Goal: Transaction & Acquisition: Book appointment/travel/reservation

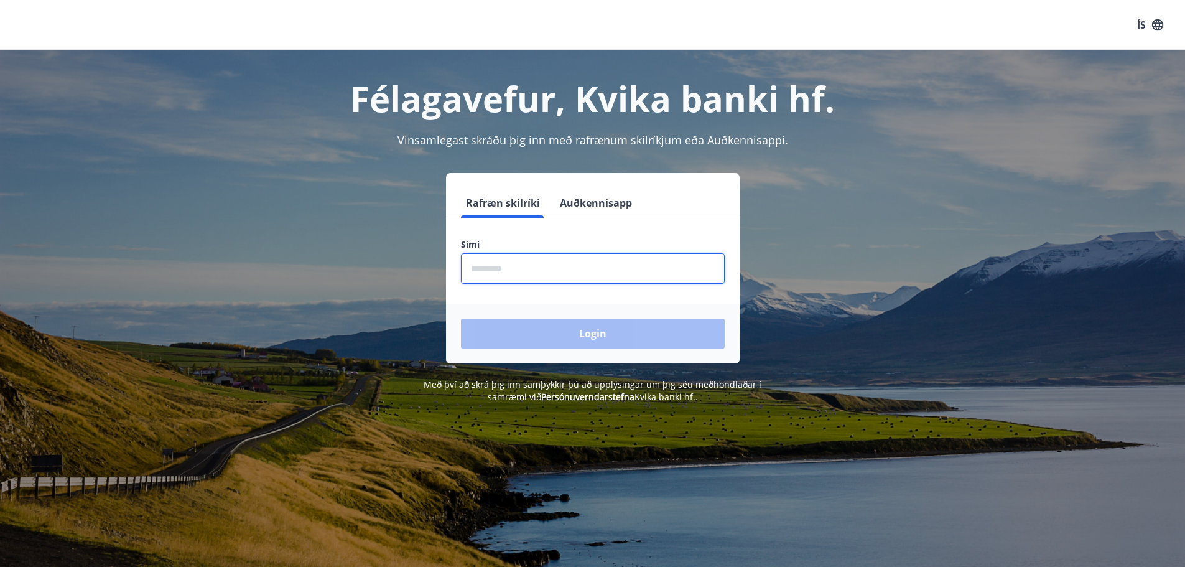
click at [492, 274] on input "phone" at bounding box center [593, 268] width 264 height 30
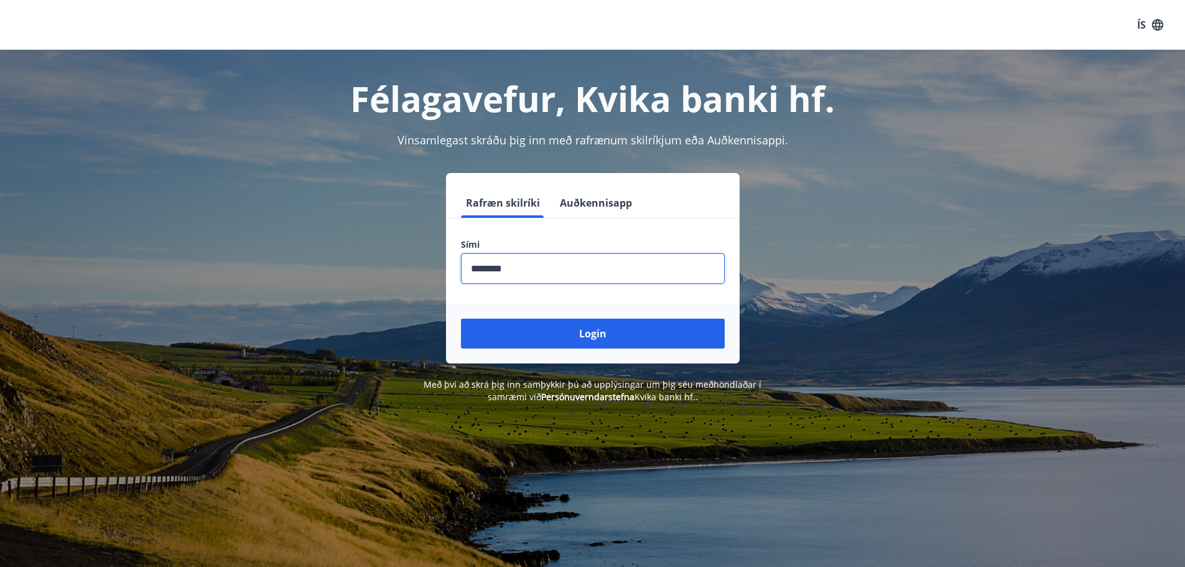
type input "********"
click at [461, 318] on button "Login" at bounding box center [593, 333] width 264 height 30
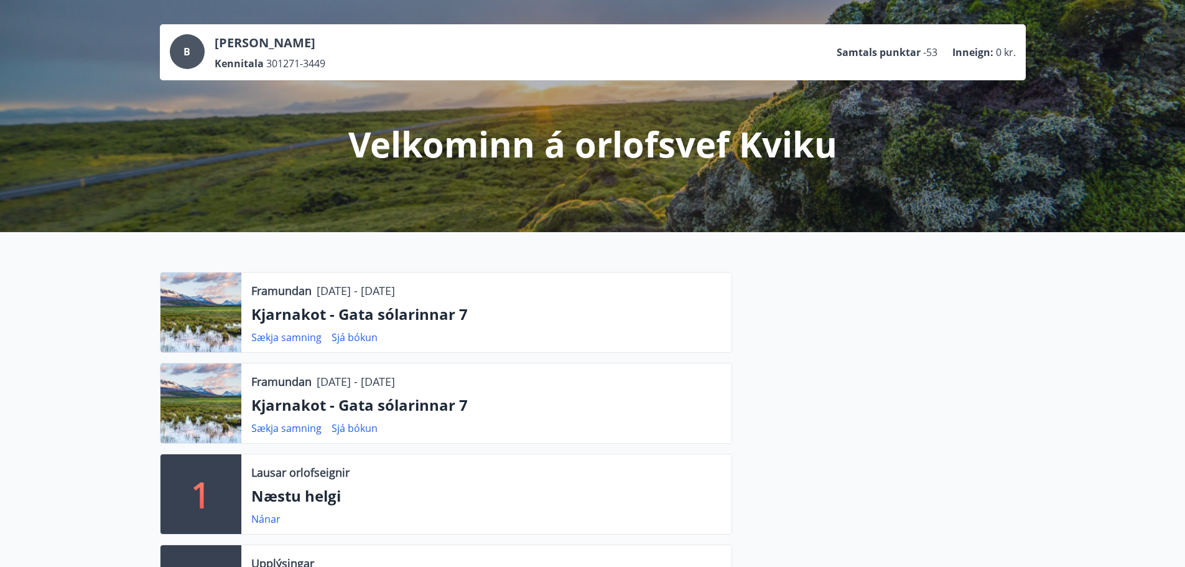
scroll to position [124, 0]
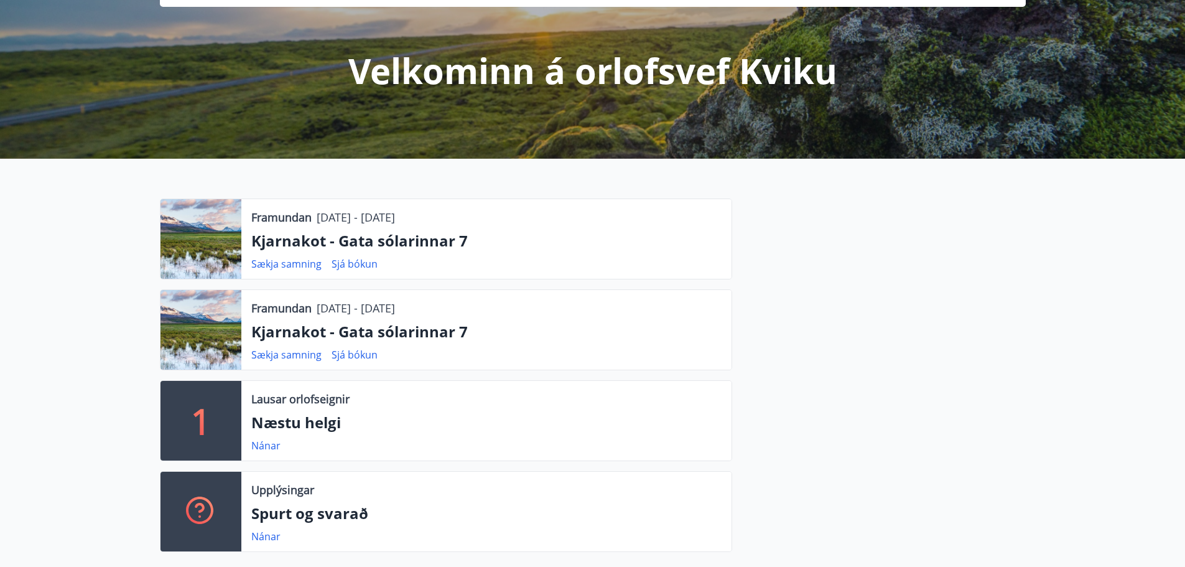
click at [402, 240] on p "Kjarnakot - Gata sólarinnar 7" at bounding box center [486, 240] width 470 height 21
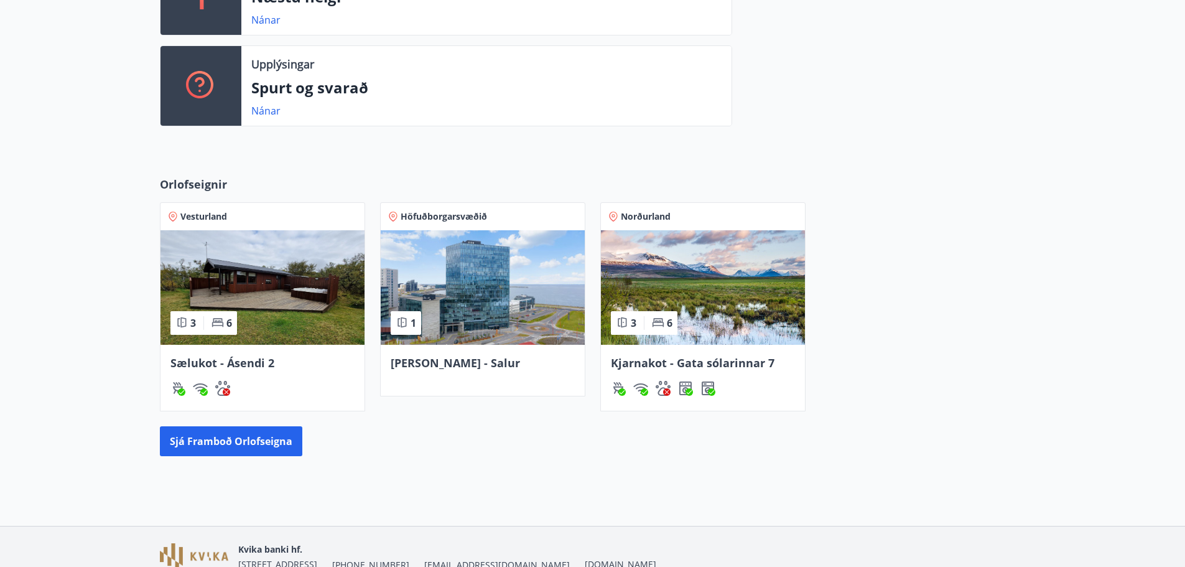
scroll to position [613, 0]
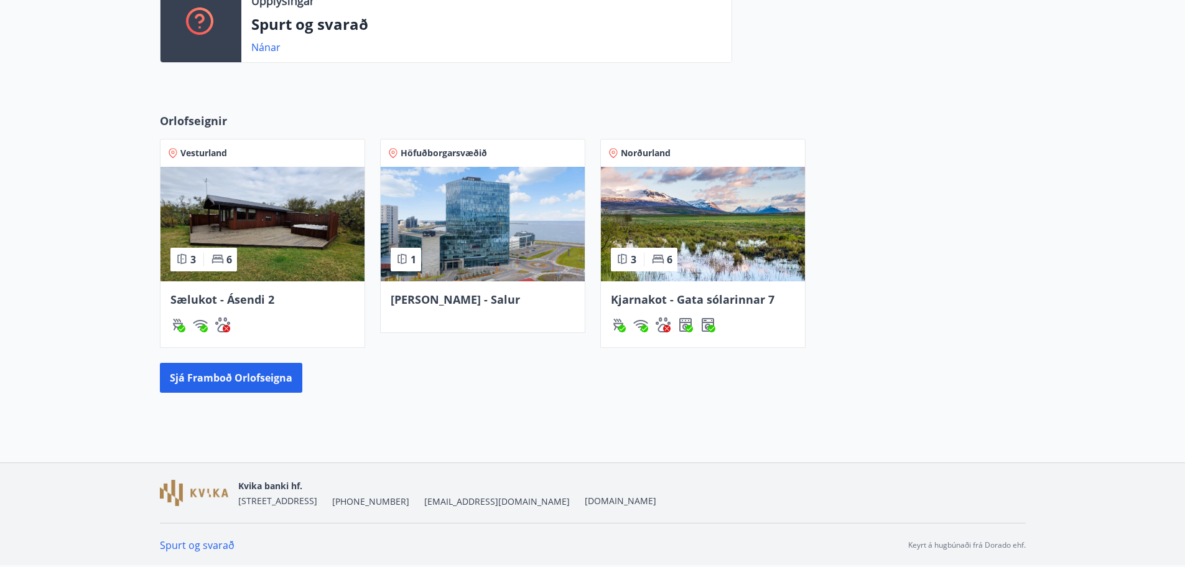
click at [717, 226] on img at bounding box center [703, 224] width 204 height 114
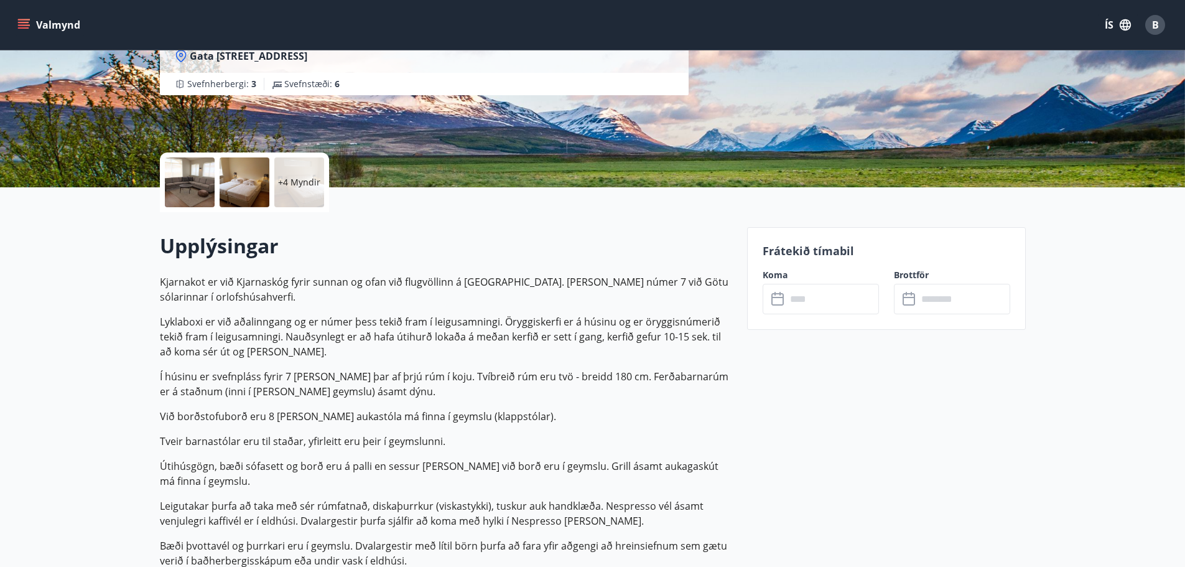
scroll to position [187, 0]
click at [850, 307] on input "text" at bounding box center [832, 298] width 93 height 30
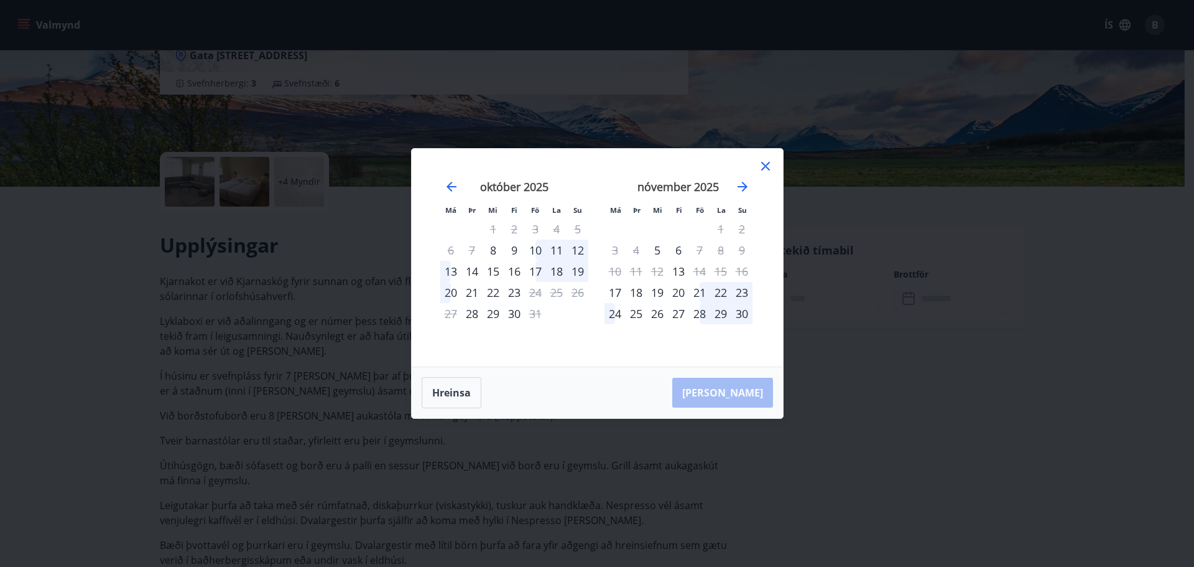
click at [967, 222] on div "Má Þr Mi Fi Fö La Su Má Þr Mi Fi Fö La Su september 2025 1 2 3 4 5 6 7 8 9 10 1…" at bounding box center [597, 283] width 1194 height 567
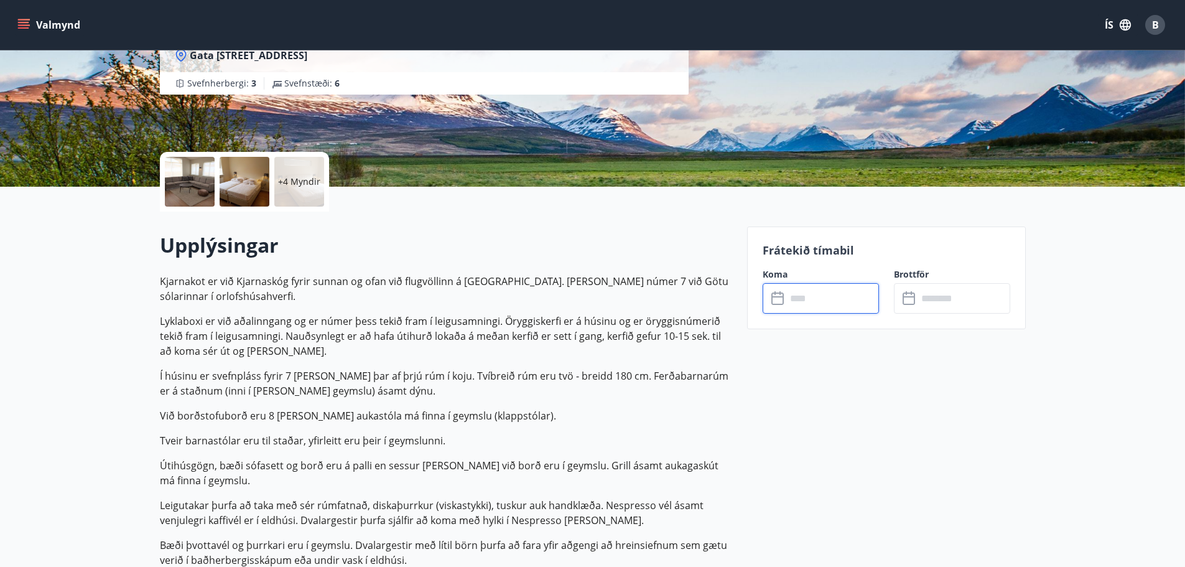
scroll to position [0, 0]
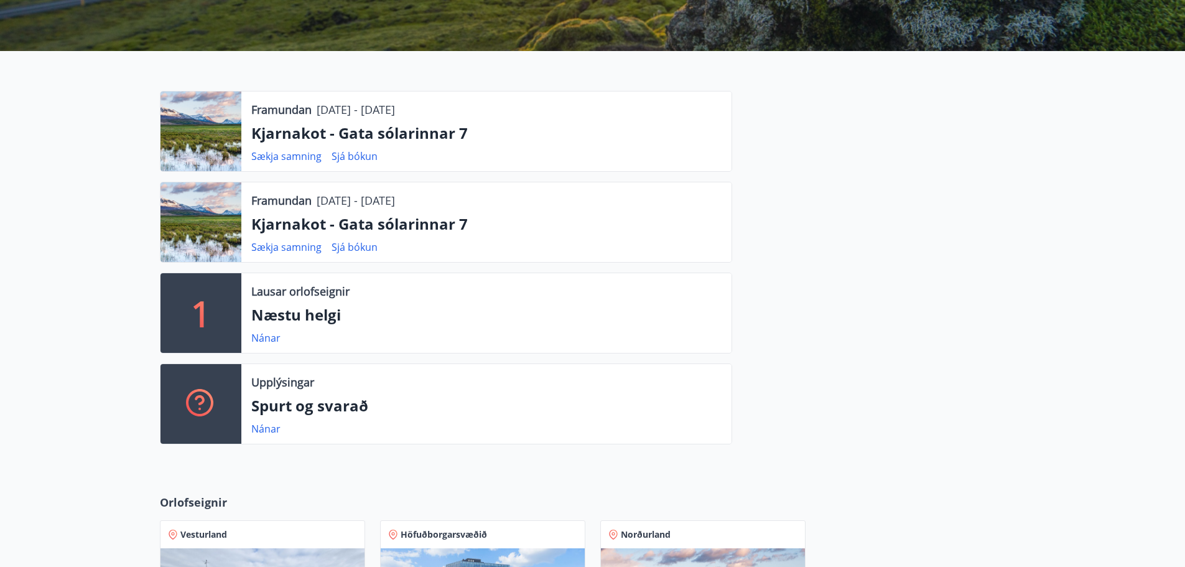
scroll to position [160, 0]
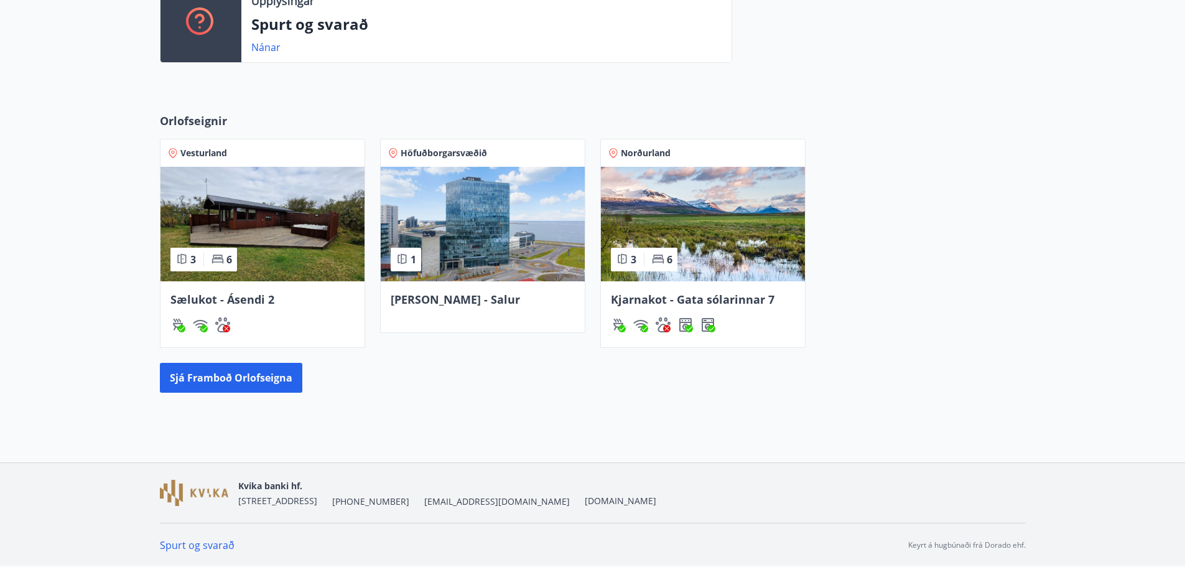
click at [737, 221] on img at bounding box center [703, 224] width 204 height 114
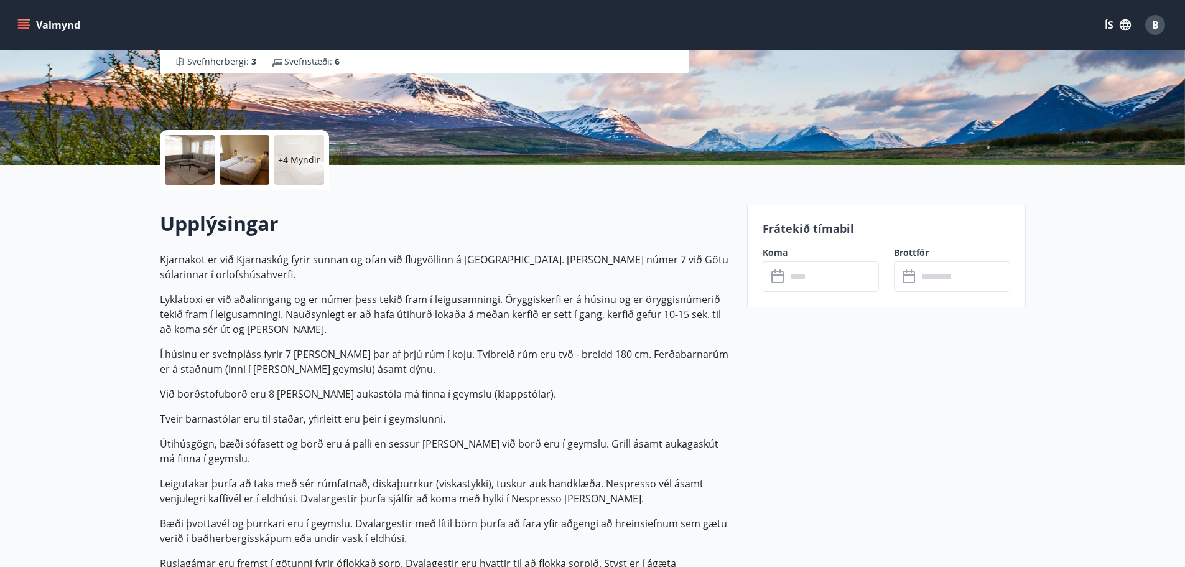
scroll to position [311, 0]
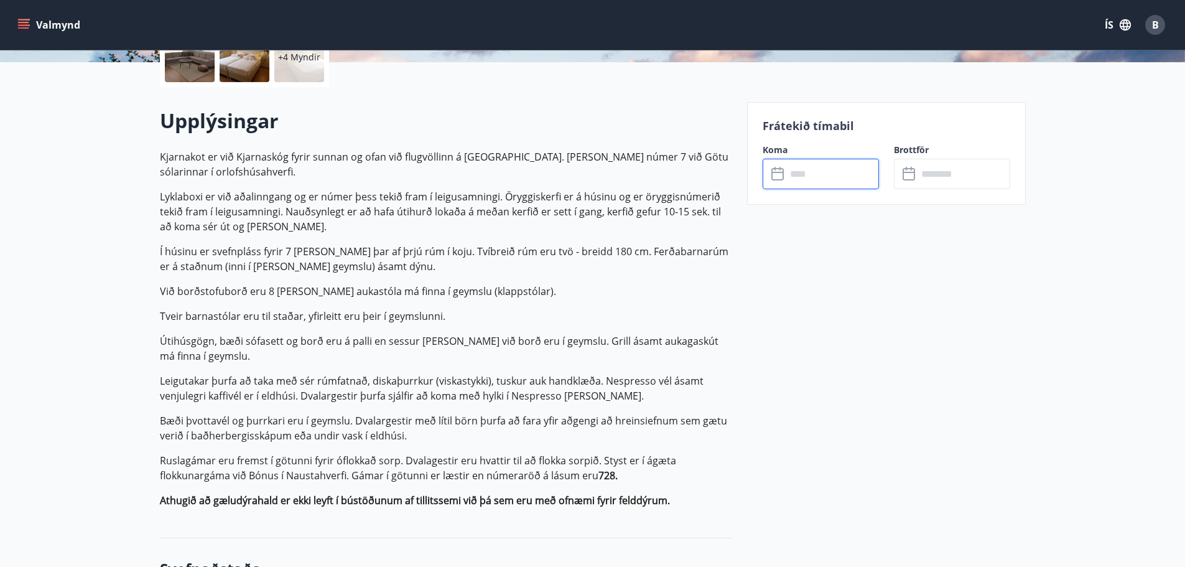
click at [849, 175] on input "text" at bounding box center [832, 174] width 93 height 30
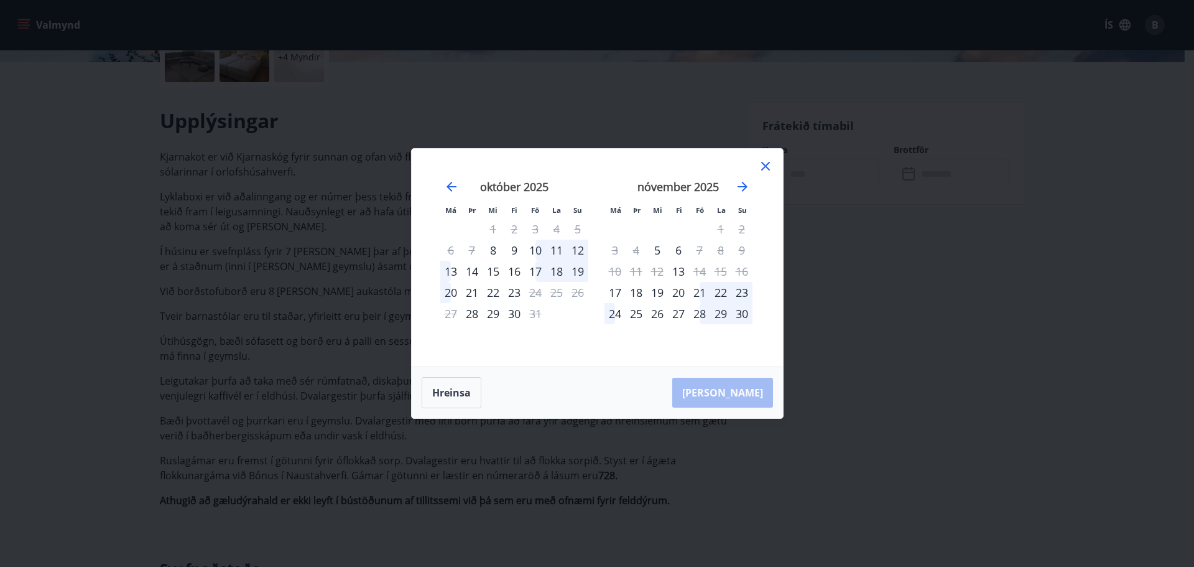
click at [453, 95] on div "Má Þr Mi Fi Fö La Su Má Þr Mi Fi Fö La Su september 2025 1 2 3 4 5 6 7 8 9 10 1…" at bounding box center [597, 283] width 1194 height 567
